Goal: Share content

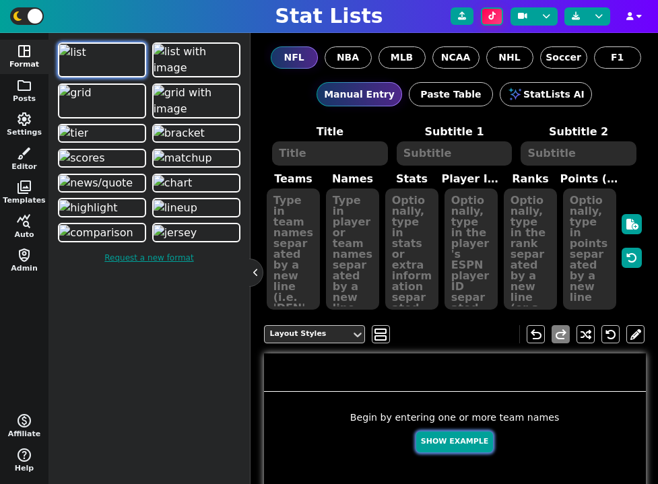
click at [460, 451] on button "Show Example" at bounding box center [454, 442] width 77 height 21
type textarea "Example Post"
type textarea "Random"
type textarea "DET MIA DAL [PERSON_NAME] JAX TB BUF KC GB"
type textarea "[PERSON_NAME] [PERSON_NAME] [PERSON_NAME] [PERSON_NAME] [PERSON_NAME] [PERSON_N…"
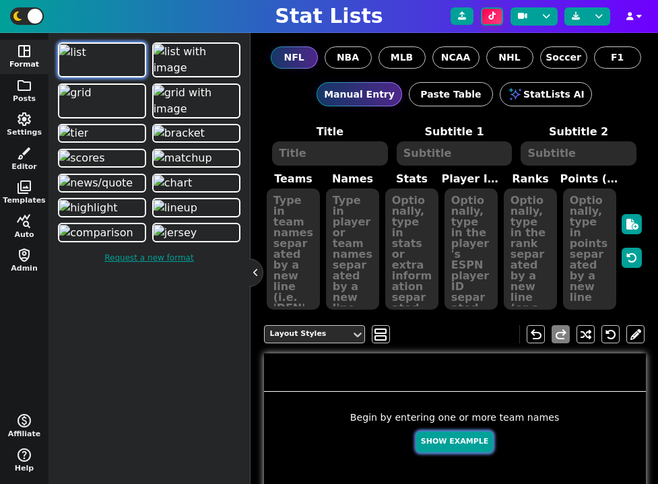
type textarea "689 528 526 432 412 310 254 231 227 132"
type textarea "3046779 4241479 2577417 4361741 4432577 4360310 3052587 3918298 3139477 4036378"
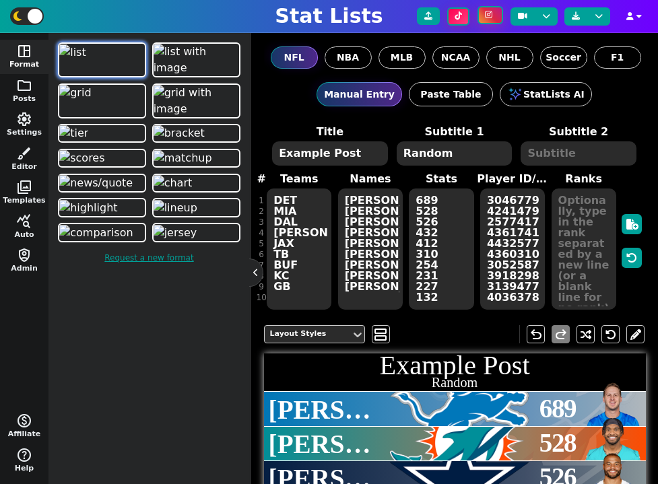
click at [492, 14] on icon at bounding box center [488, 15] width 7 height 8
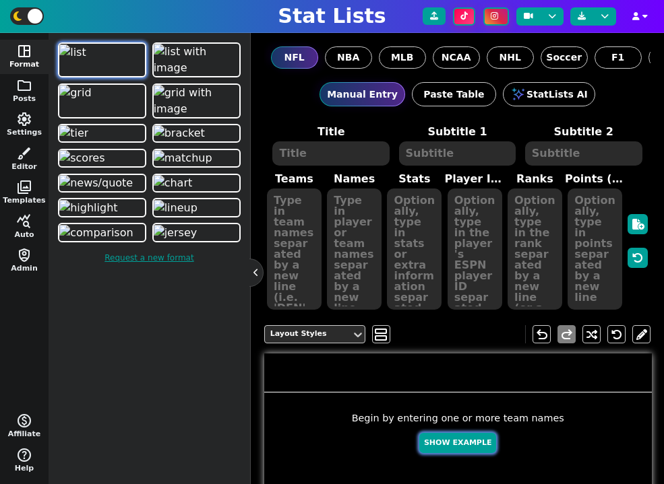
click at [449, 439] on button "Show Example" at bounding box center [457, 443] width 77 height 21
type textarea "Example Post"
type textarea "Random"
type textarea "DET JAX TB DAL SF KC MIA GB BUF HOU"
type textarea "[PERSON_NAME] [PERSON_NAME] [PERSON_NAME] [PERSON_NAME] [PERSON_NAME] [PERSON_N…"
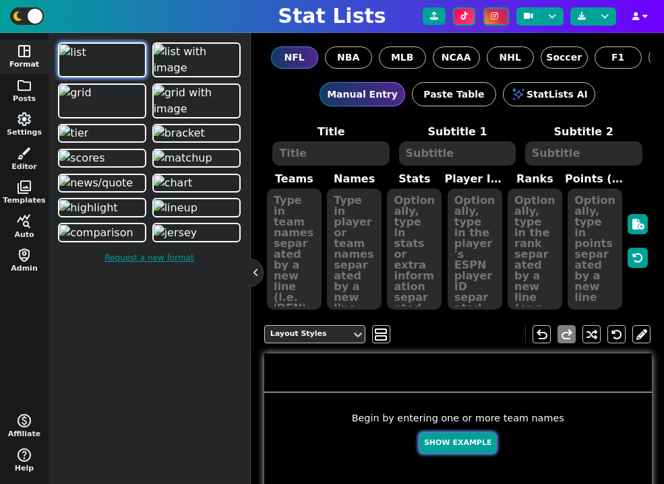
type textarea "486 446 439 382 369 308 268 241 131 120"
type textarea "3046779 4360310 3052587 2577417 4361741 3139477 4241479 4036378 3918298 4432577"
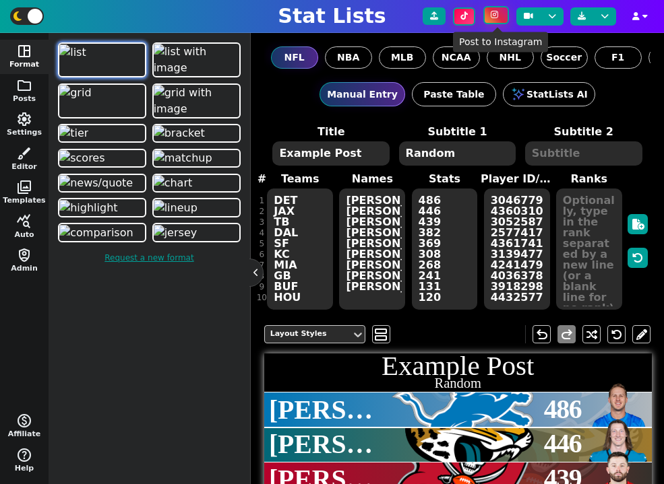
click at [494, 18] on icon at bounding box center [493, 15] width 7 height 8
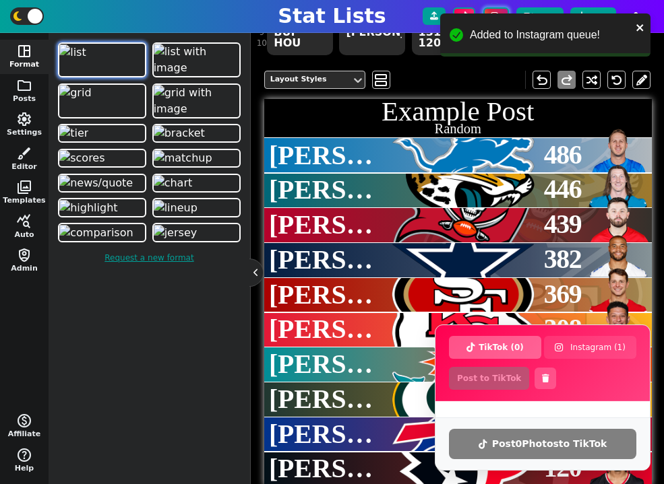
scroll to position [277, 0]
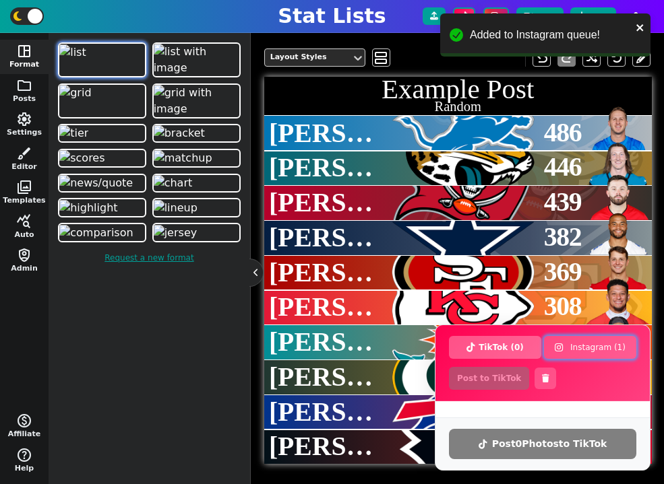
click at [601, 352] on button "Instagram ( 1 )" at bounding box center [590, 347] width 92 height 23
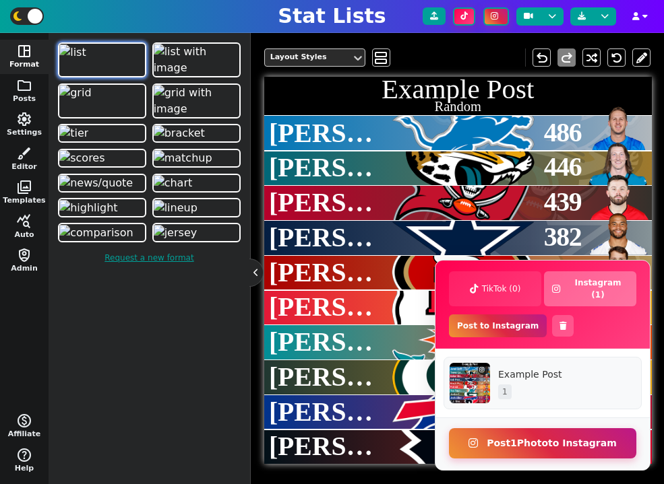
click at [556, 444] on button "Post 1 Photo to Instagram" at bounding box center [542, 443] width 187 height 30
click at [493, 443] on button "Post 1 Photo to Instagram" at bounding box center [542, 443] width 187 height 30
click at [540, 451] on button "Post 1 Photo to Instagram" at bounding box center [542, 443] width 187 height 30
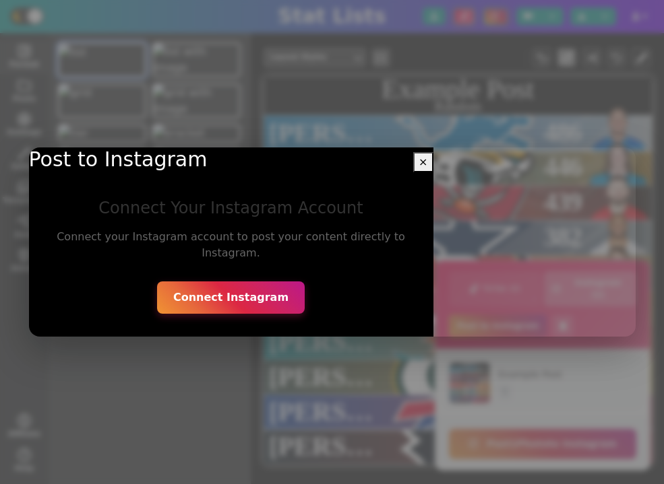
click at [218, 302] on button "Connect Instagram" at bounding box center [231, 298] width 148 height 32
